Goal: Information Seeking & Learning: Learn about a topic

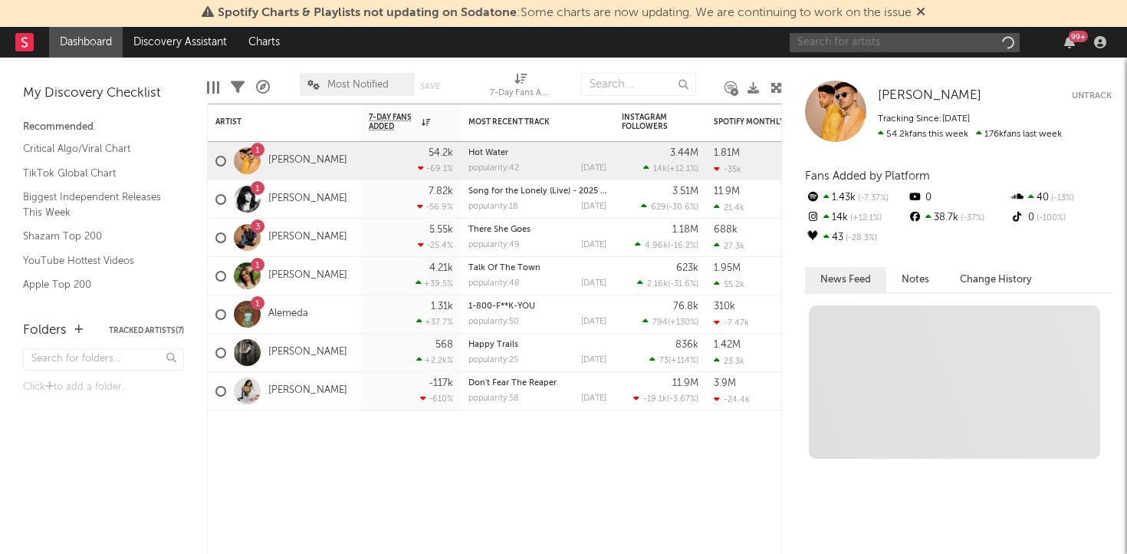
click at [882, 47] on input "text" at bounding box center [905, 42] width 230 height 19
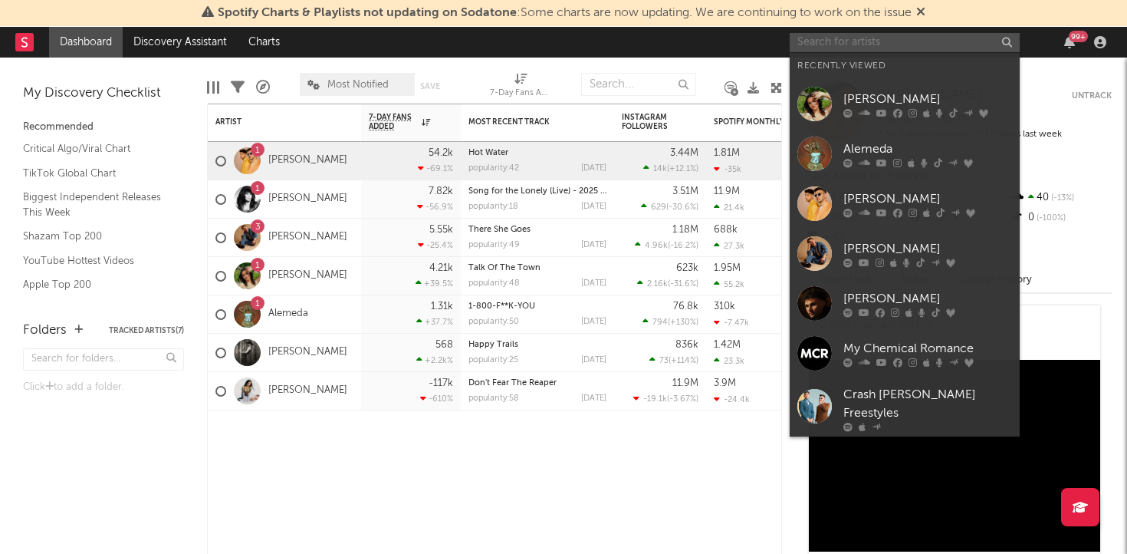
type input "Y"
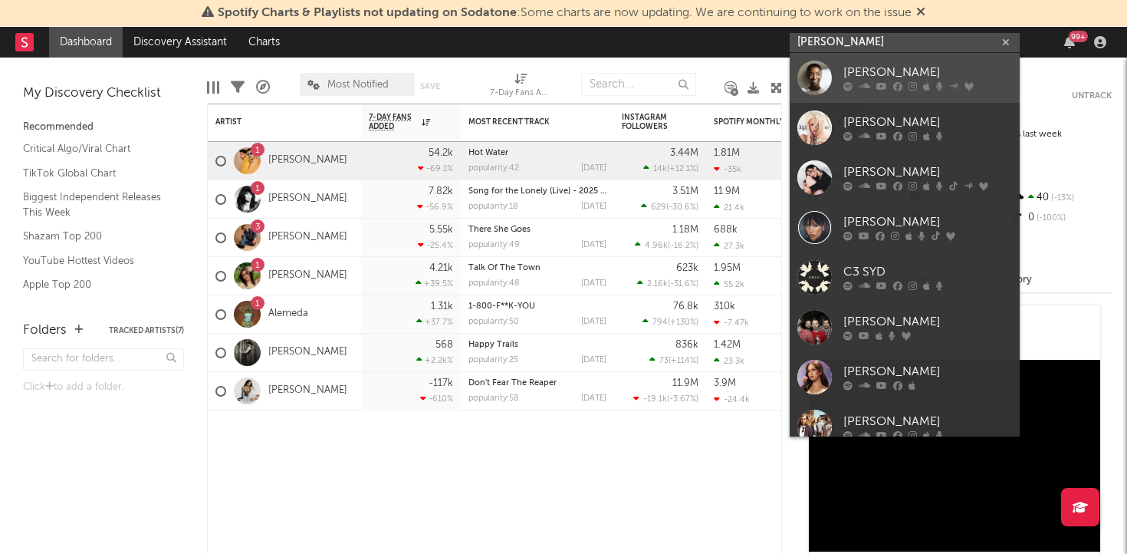
type input "[PERSON_NAME]"
click at [822, 88] on div at bounding box center [814, 78] width 34 height 34
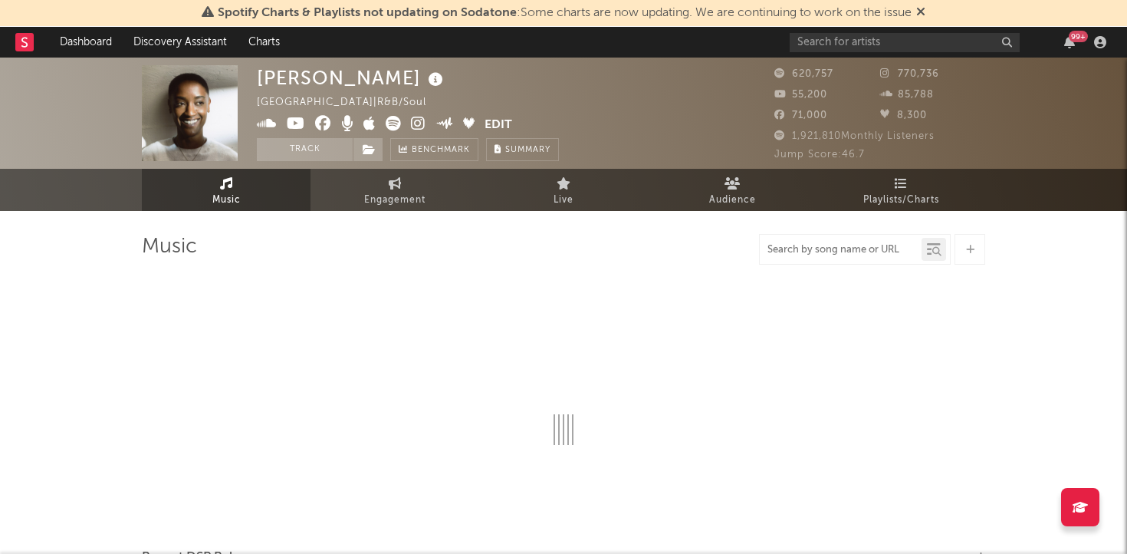
click at [859, 248] on input "text" at bounding box center [841, 250] width 162 height 12
select select "6m"
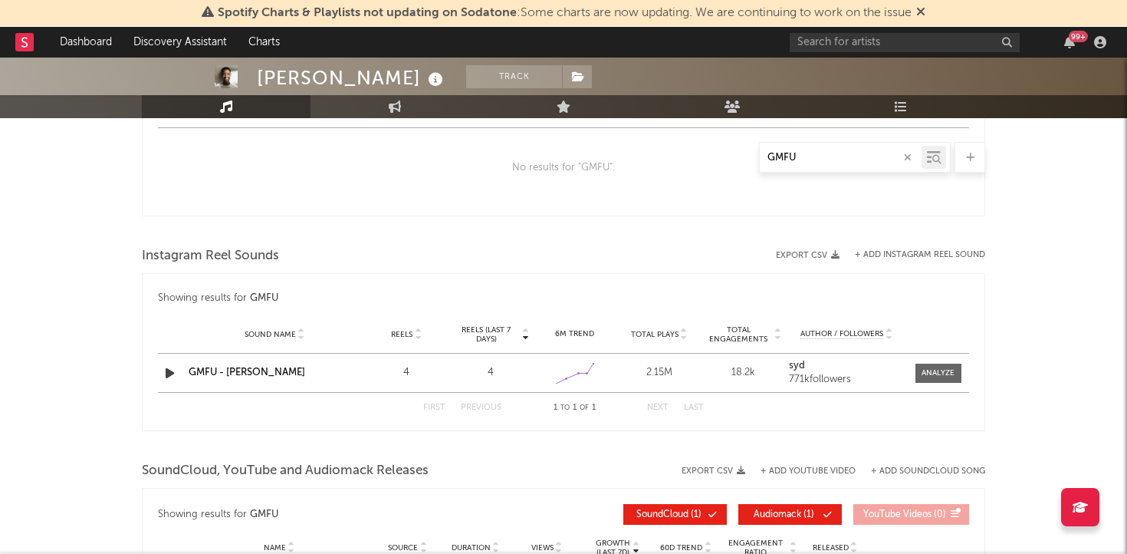
scroll to position [903, 0]
type input "GMFU"
click at [933, 376] on div at bounding box center [937, 373] width 33 height 11
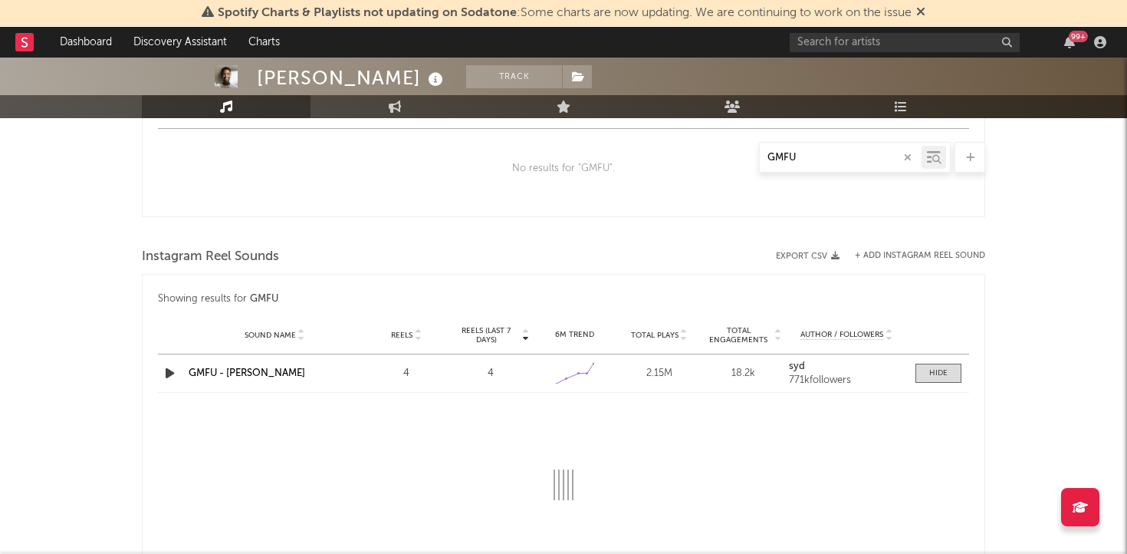
select select "1w"
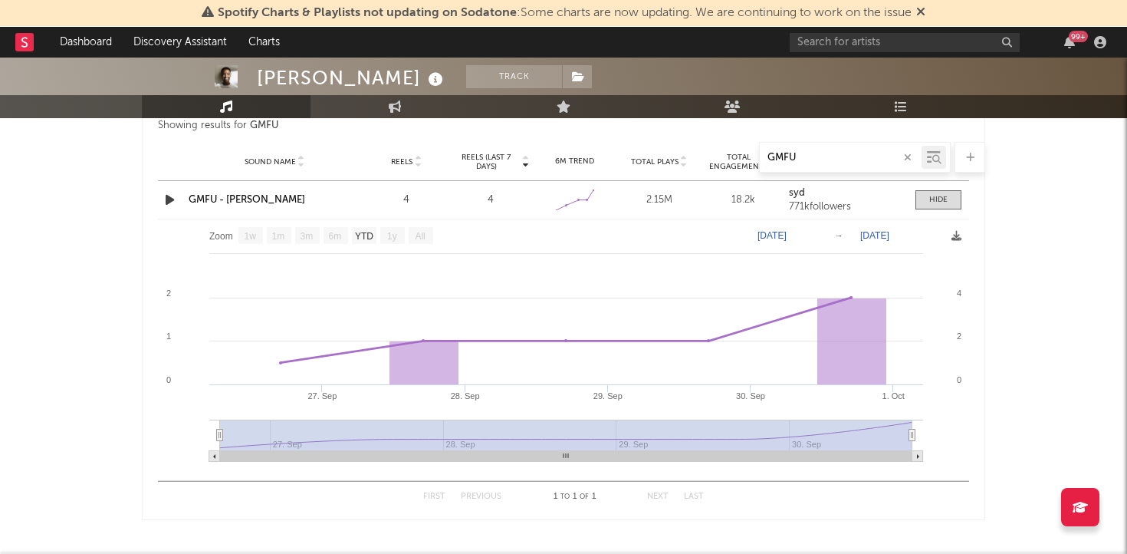
scroll to position [1076, 0]
